Goal: Find specific page/section: Find specific page/section

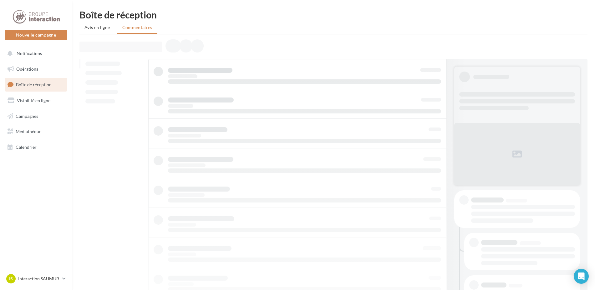
click at [97, 28] on span "Avis en ligne" at bounding box center [97, 27] width 26 height 6
